Goal: Information Seeking & Learning: Find specific fact

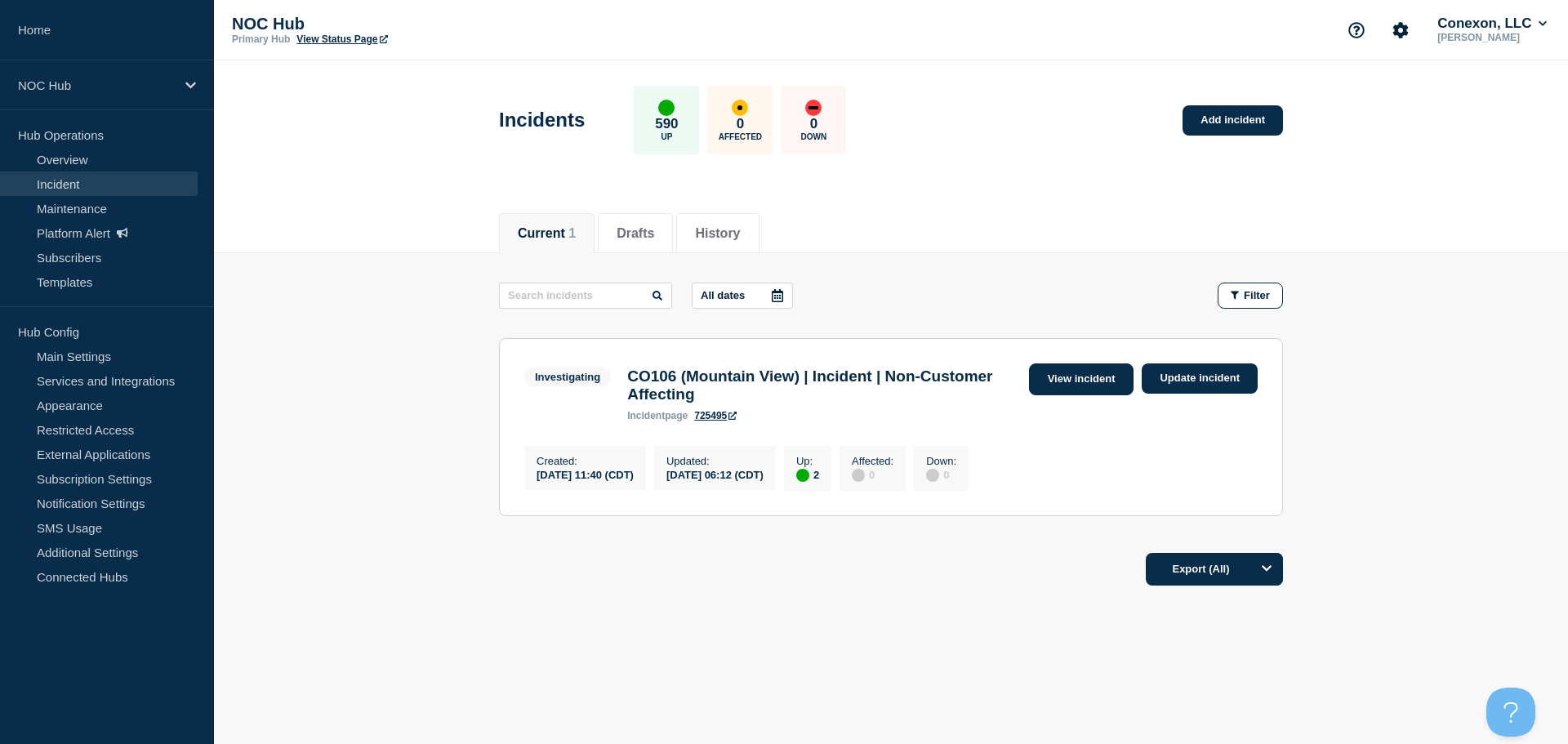
click at [1058, 367] on link "View incident" at bounding box center [1081, 380] width 106 height 32
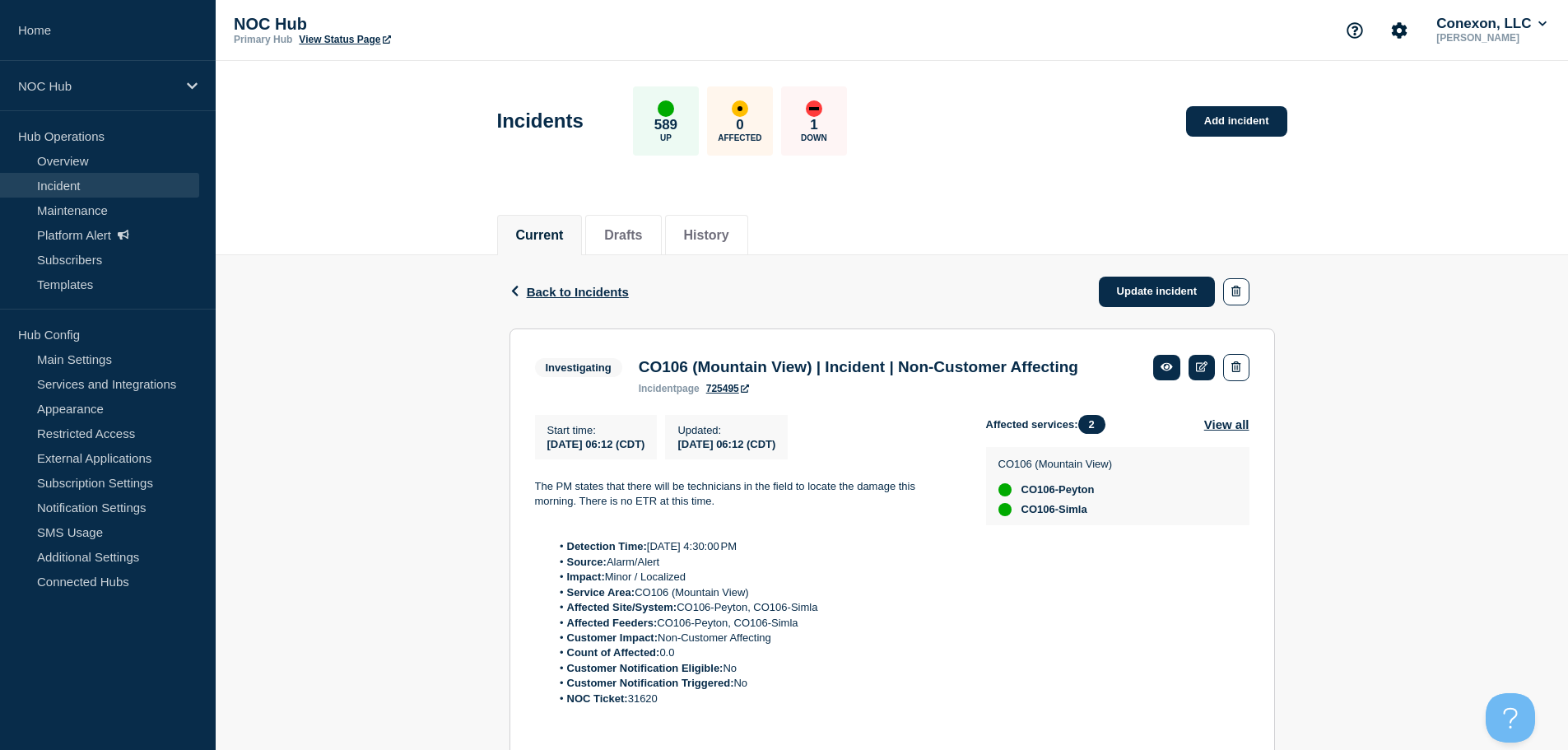
scroll to position [82, 0]
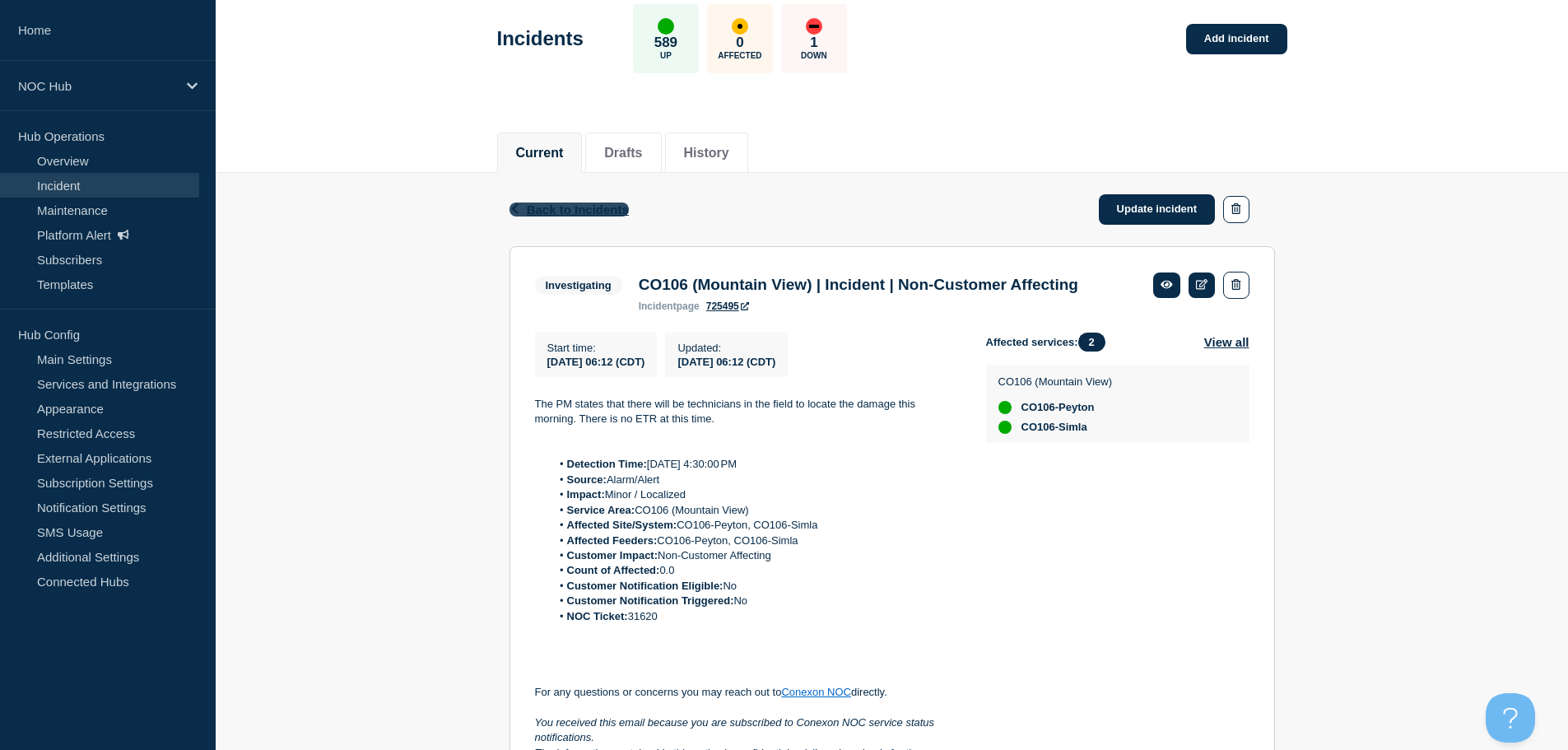
click at [586, 215] on span "Back to Incidents" at bounding box center [577, 209] width 102 height 14
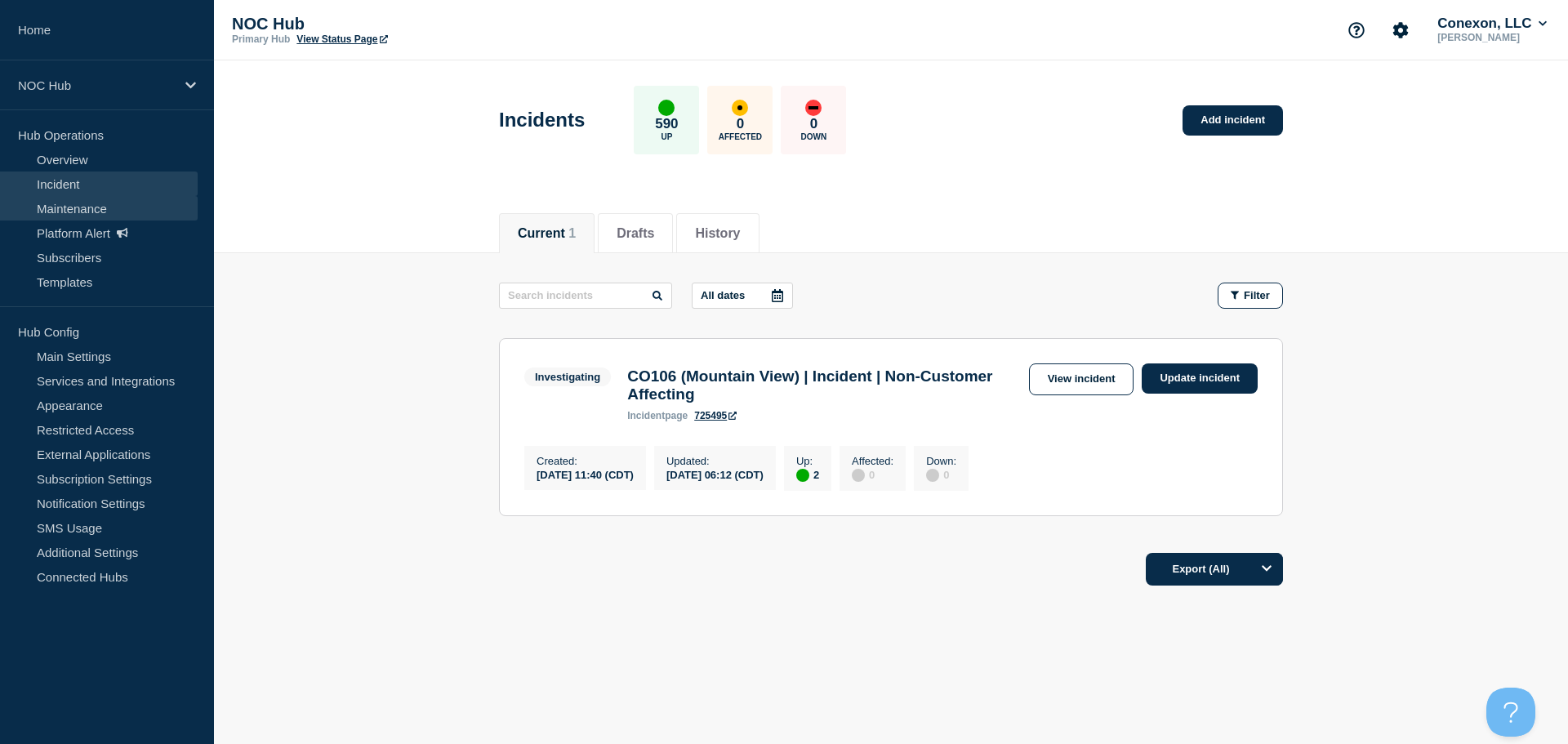
click at [81, 201] on link "Maintenance" at bounding box center [98, 208] width 198 height 25
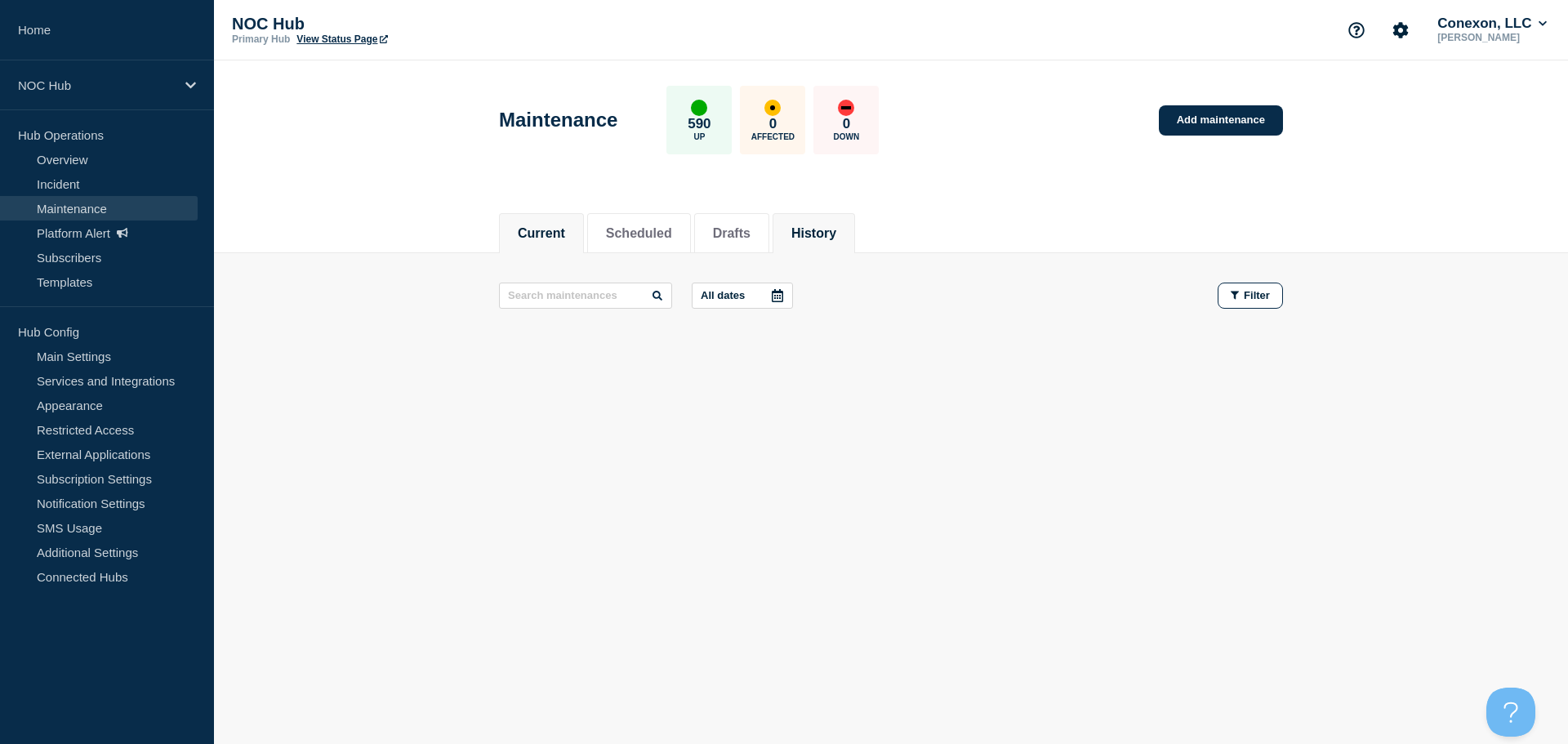
click at [827, 219] on li "History" at bounding box center [813, 232] width 82 height 40
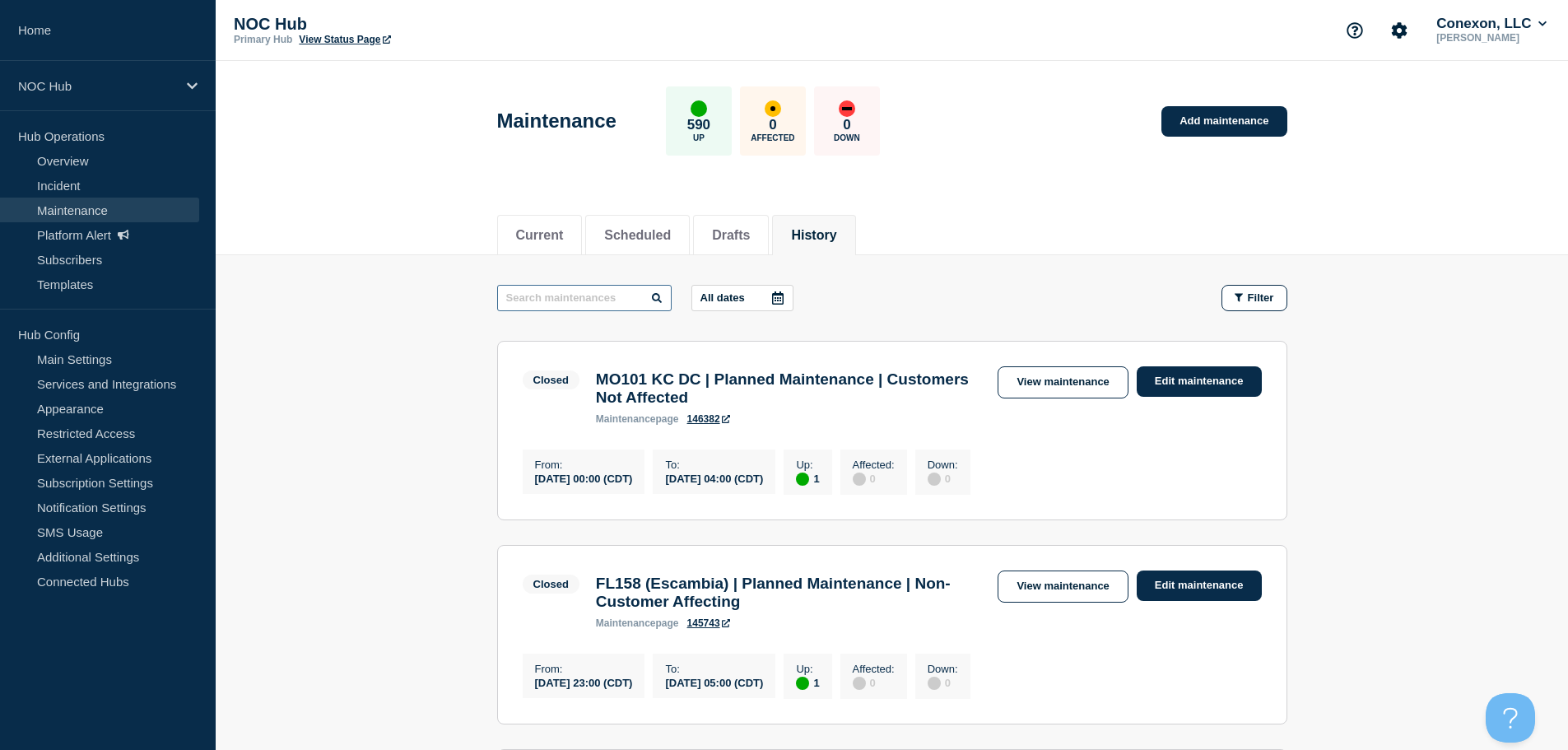
click at [557, 305] on input "text" at bounding box center [584, 298] width 174 height 26
click at [576, 296] on input "text" at bounding box center [584, 298] width 174 height 26
paste input "24905"
type input "24905"
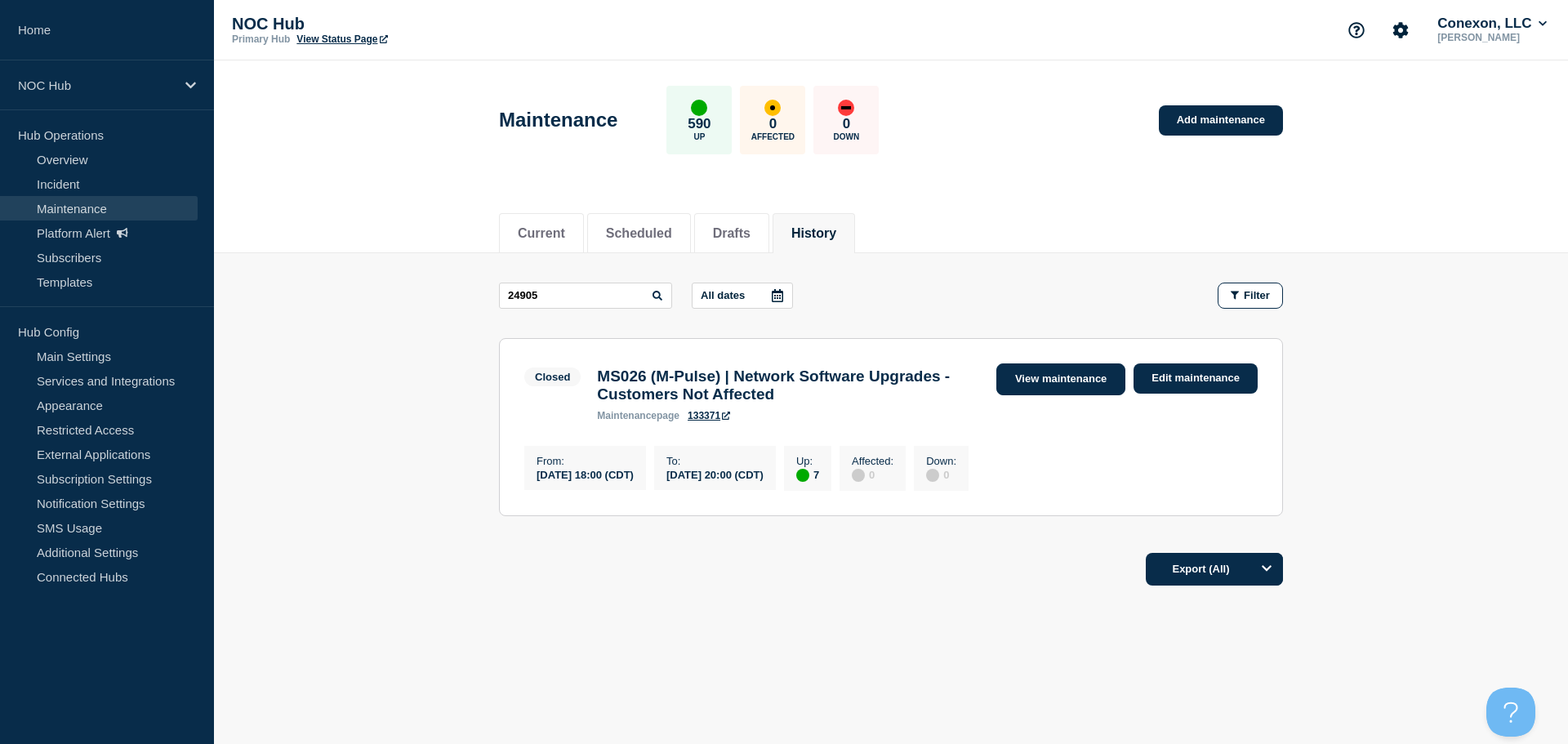
click at [1079, 378] on link "View maintenance" at bounding box center [1060, 380] width 129 height 32
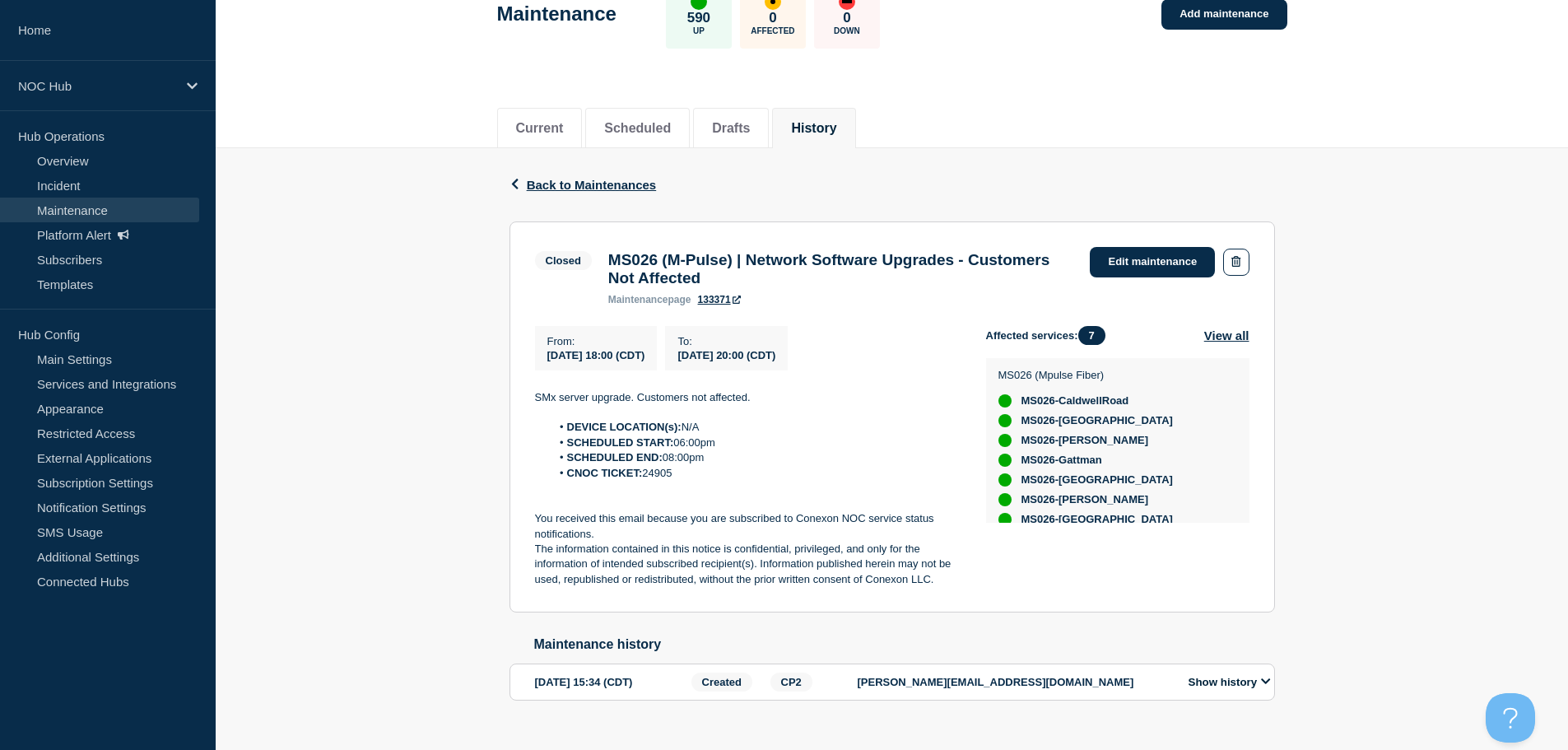
scroll to position [149, 0]
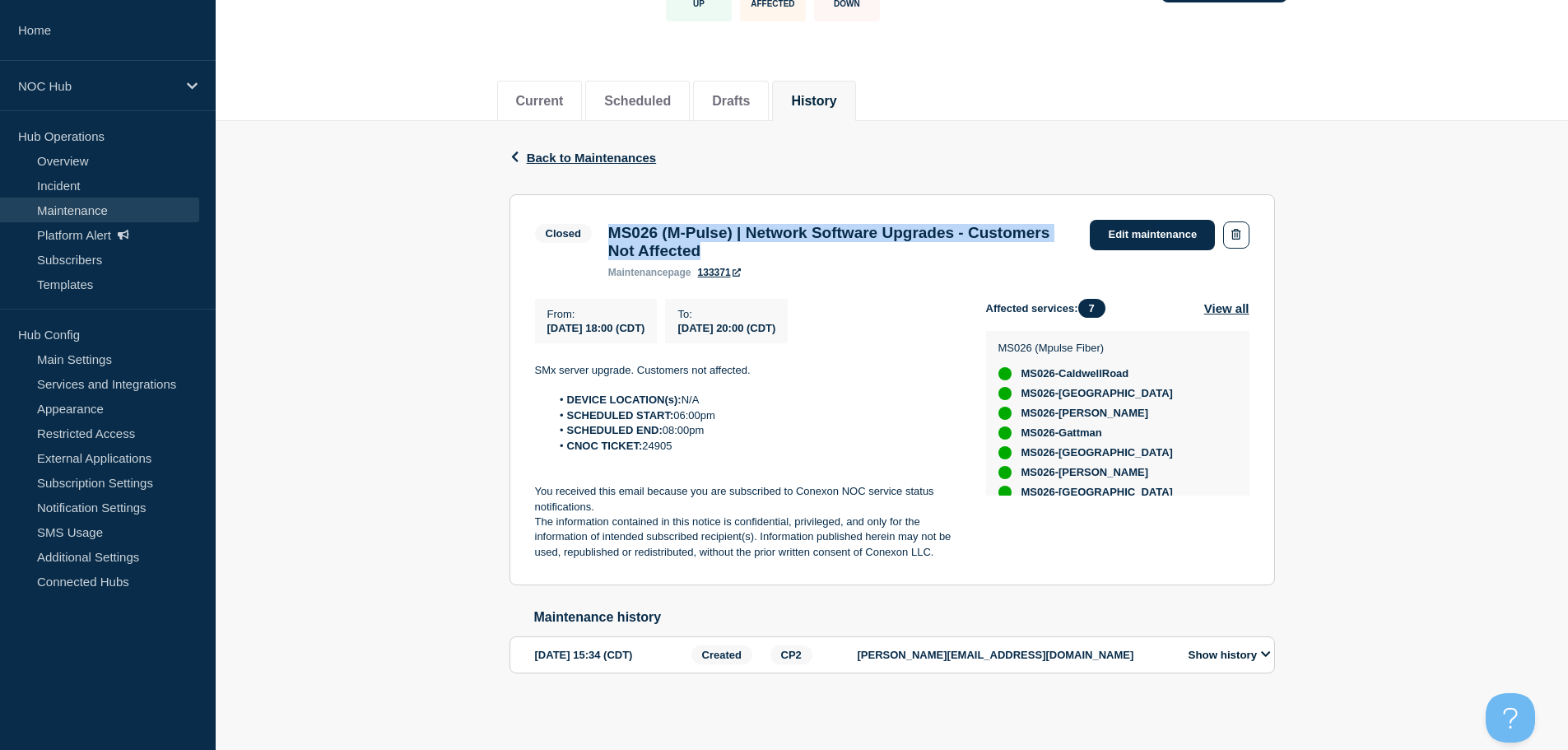
drag, startPoint x: 830, startPoint y: 235, endPoint x: 607, endPoint y: 209, distance: 224.5
click at [608, 223] on h3 "MS026 (M-Pulse) | Network Software Upgrades - Customers Not Affected" at bounding box center [840, 241] width 466 height 37
copy h3 "MS026 (M-Pulse) | Network Software Upgrades - Customers Not Affected"
drag, startPoint x: 773, startPoint y: 367, endPoint x: 518, endPoint y: 366, distance: 255.0
click at [518, 366] on section "Closed MS026 (M-Pulse) | Network Software Upgrades - Customers Not Affected mai…" at bounding box center [892, 390] width 765 height 392
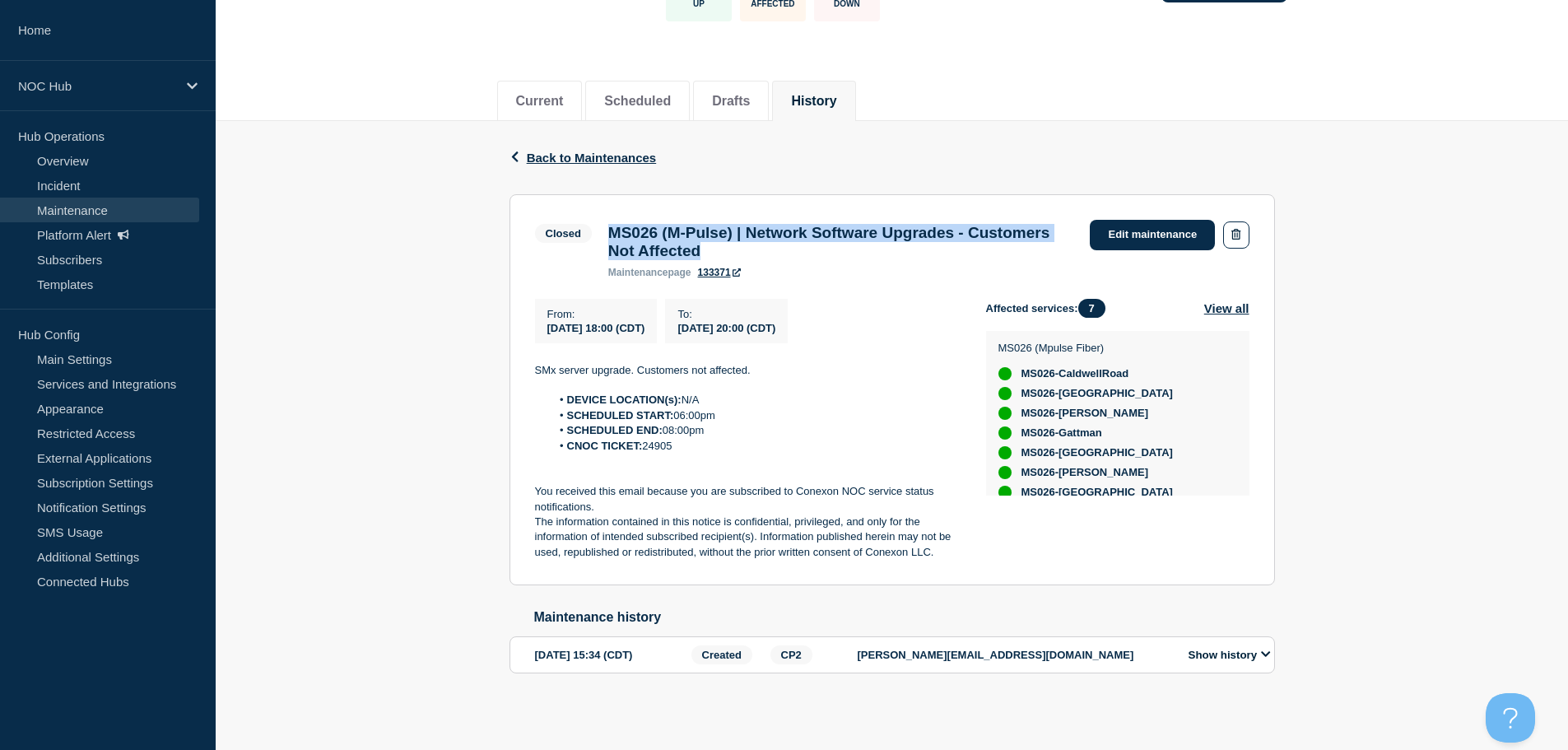
copy p "SMx server upgrade. Customers not affected."
